Goal: Check status: Check status

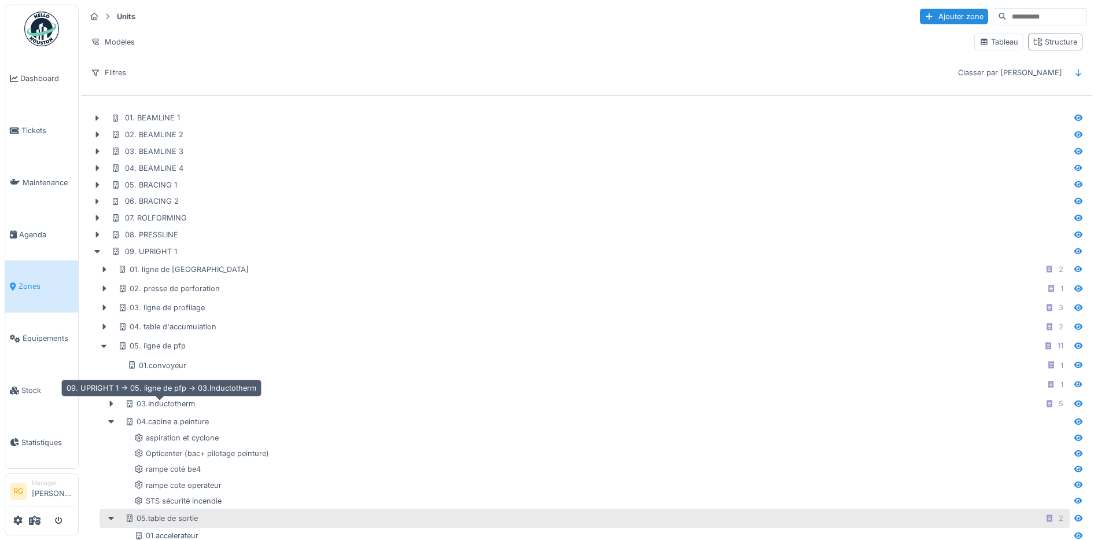
scroll to position [145, 0]
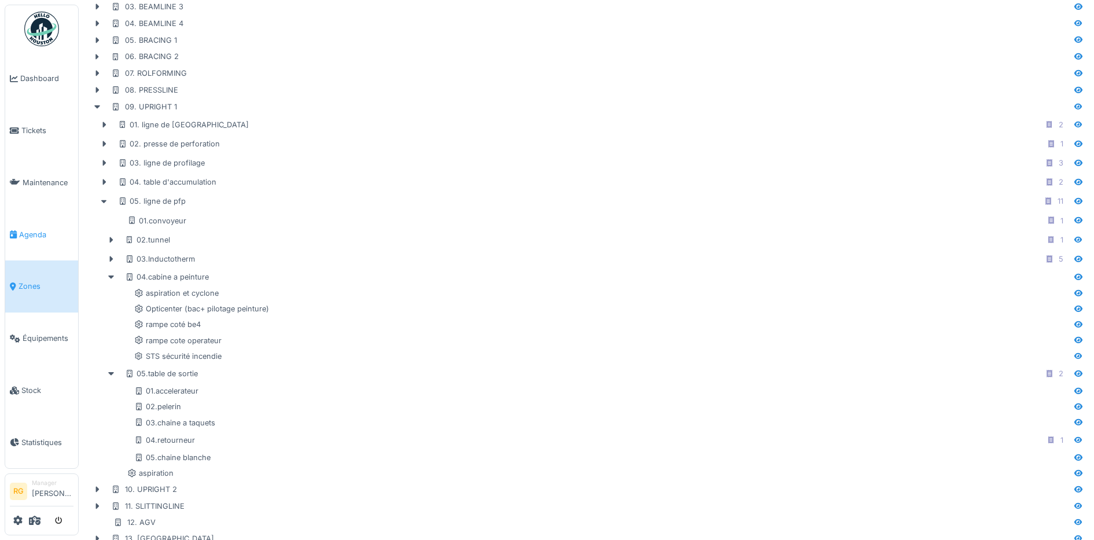
click at [34, 230] on span "Agenda" at bounding box center [46, 234] width 54 height 11
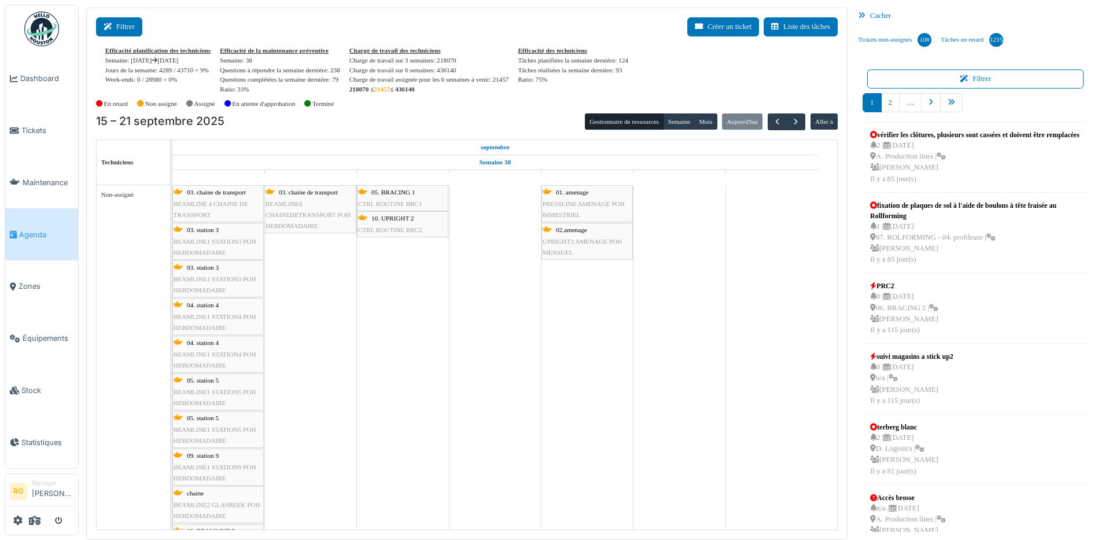
click at [131, 29] on button "Filtrer" at bounding box center [119, 26] width 46 height 19
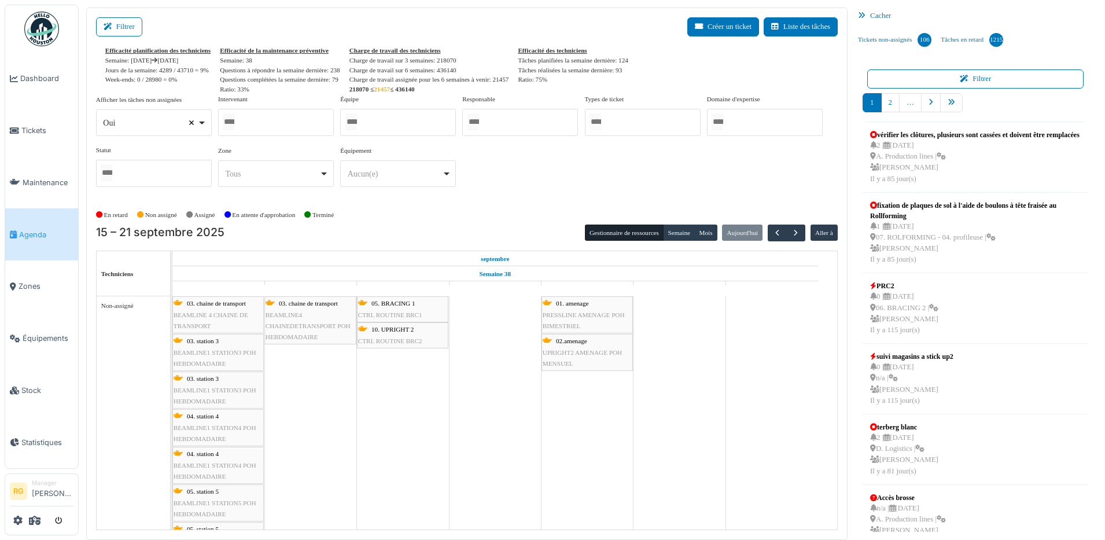
select select
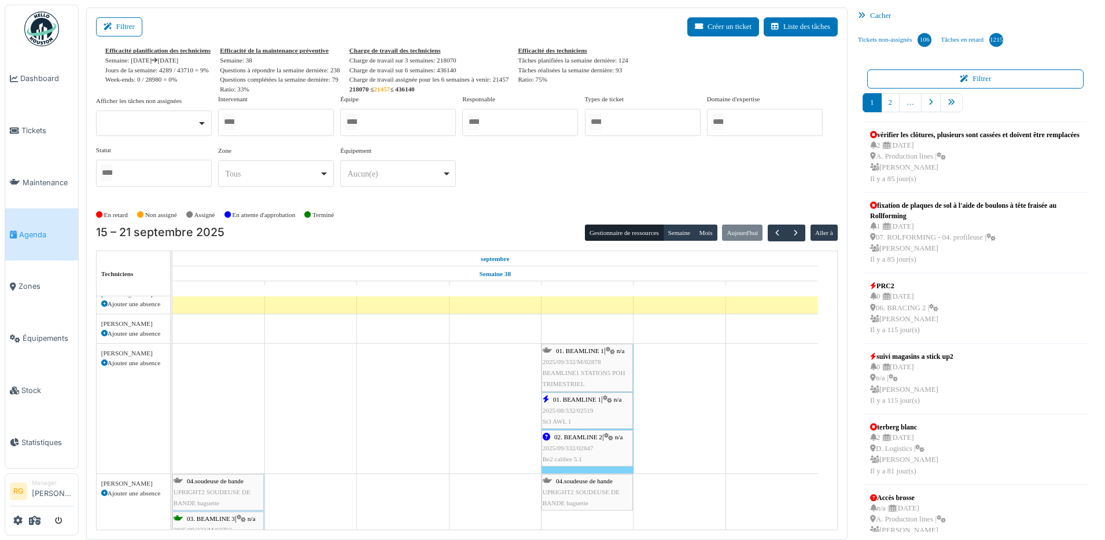
scroll to position [72, 0]
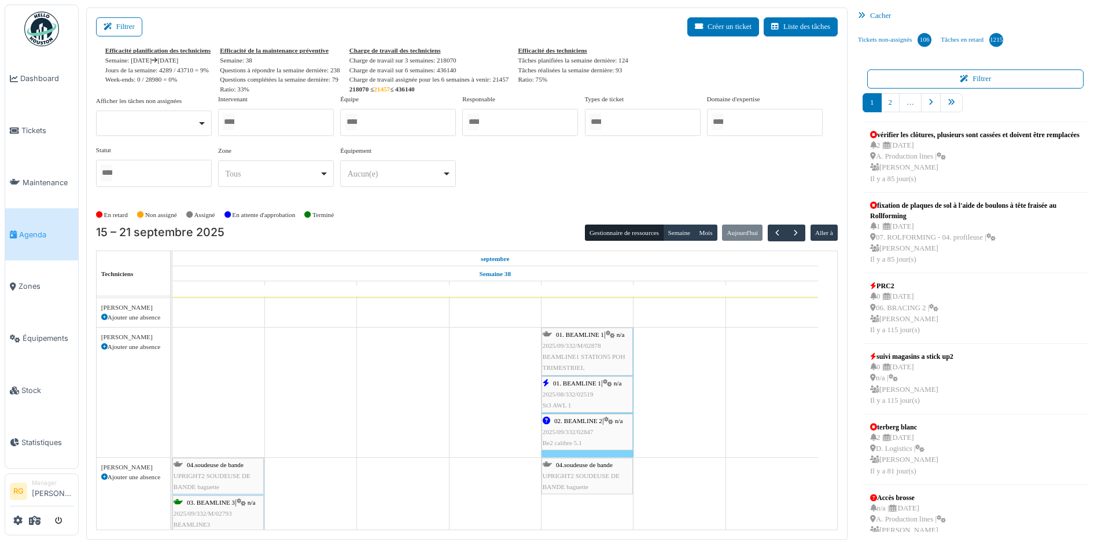
click at [583, 395] on span "2025/08/332/02519" at bounding box center [568, 394] width 51 height 7
click at [583, 395] on body "Choisissez une société Stow International Manager stow Volklingen Manager Dashb…" at bounding box center [552, 270] width 1105 height 540
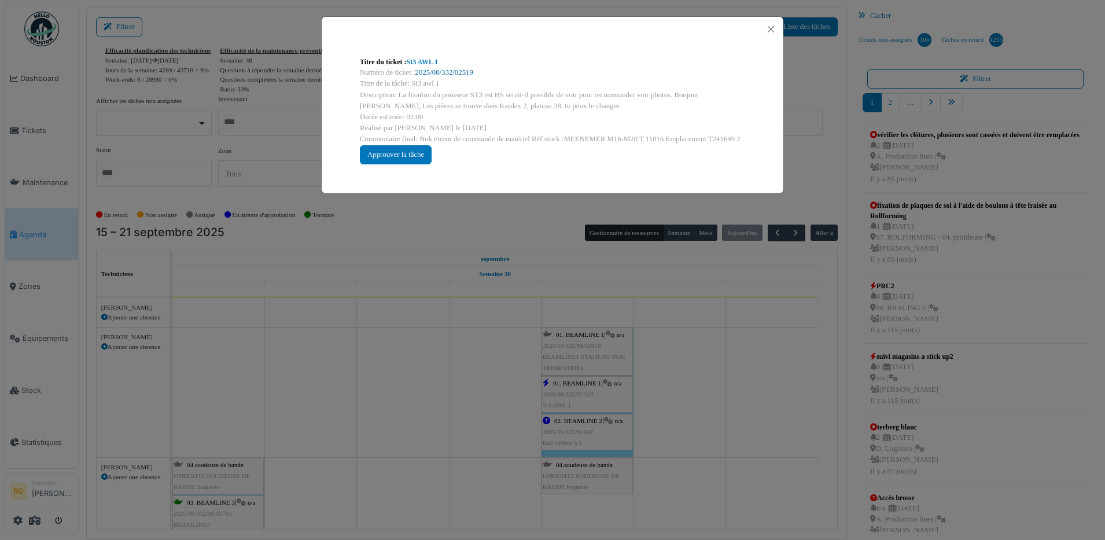
click at [437, 71] on link "2025/08/332/02519" at bounding box center [444, 72] width 58 height 8
click at [774, 24] on button "Close" at bounding box center [771, 29] width 16 height 16
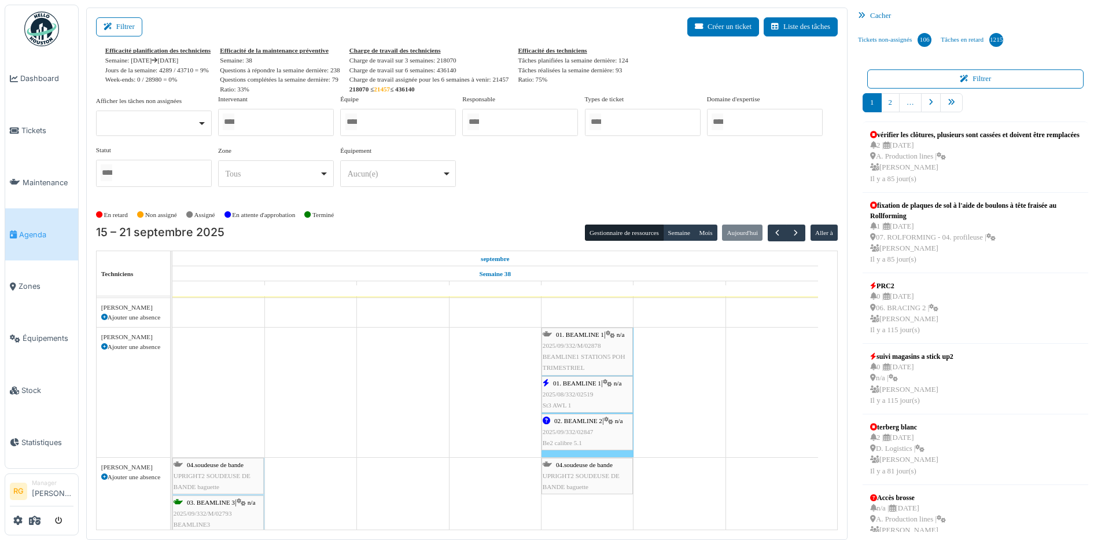
click at [591, 435] on span "2025/09/332/02847" at bounding box center [568, 431] width 51 height 7
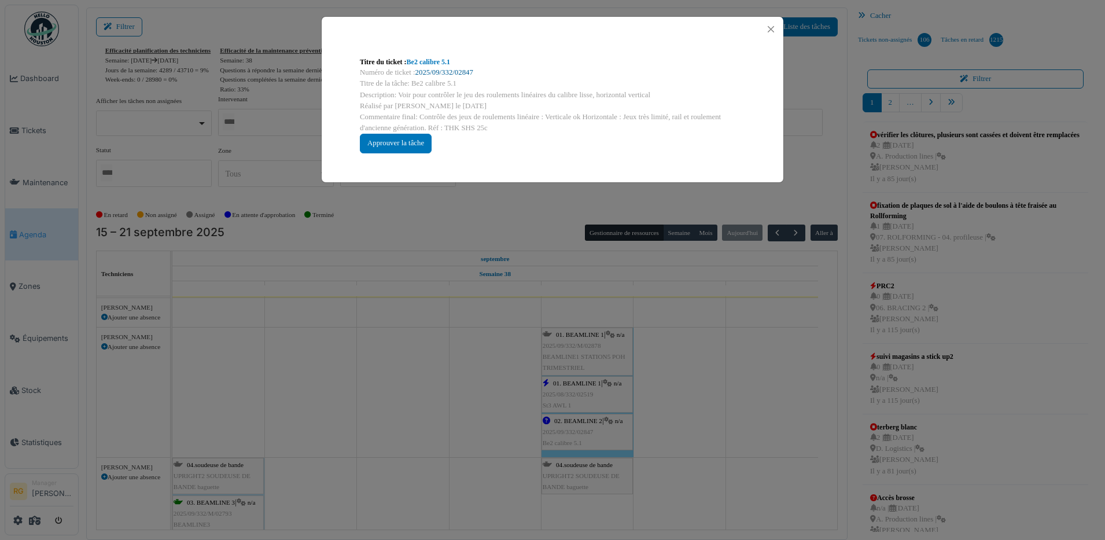
click at [455, 72] on link "2025/09/332/02847" at bounding box center [444, 72] width 58 height 8
